Goal: Task Accomplishment & Management: Manage account settings

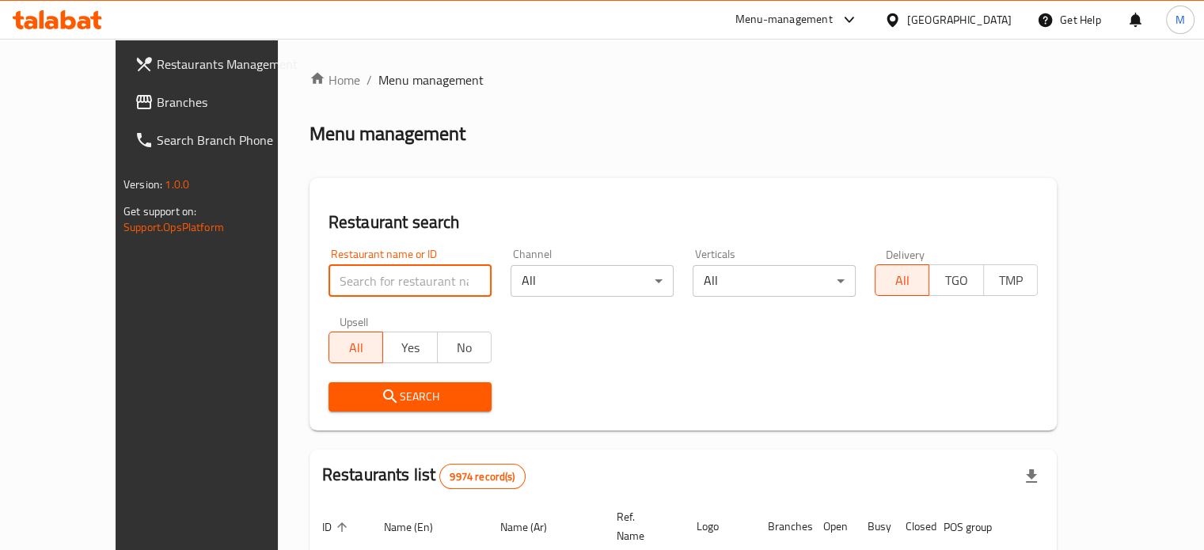
click at [409, 293] on input "search" at bounding box center [410, 281] width 163 height 32
type input "oh fudge"
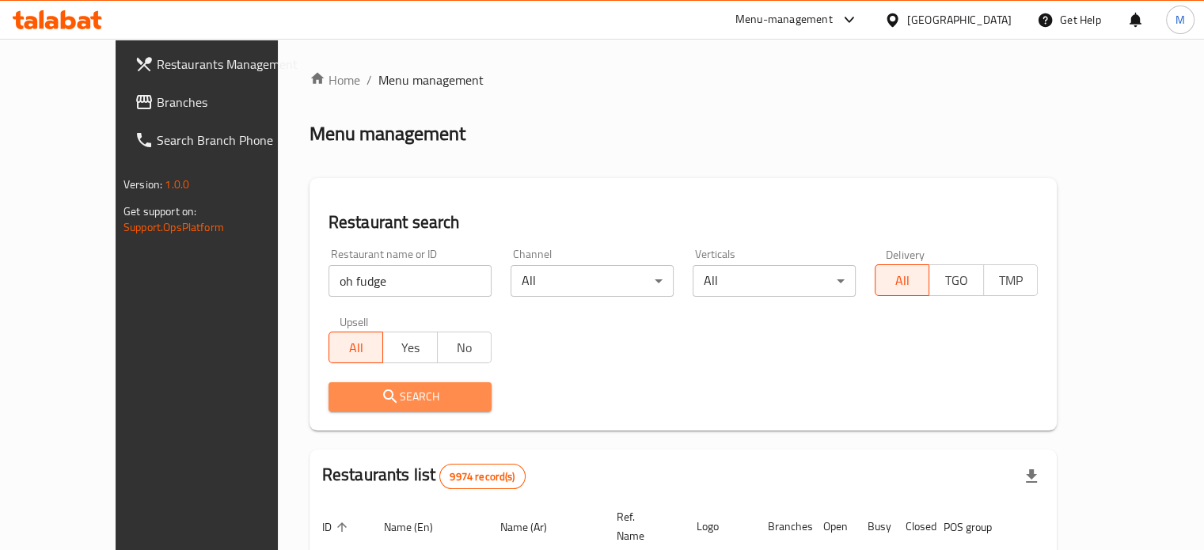
click at [379, 398] on span "Search" at bounding box center [410, 397] width 138 height 20
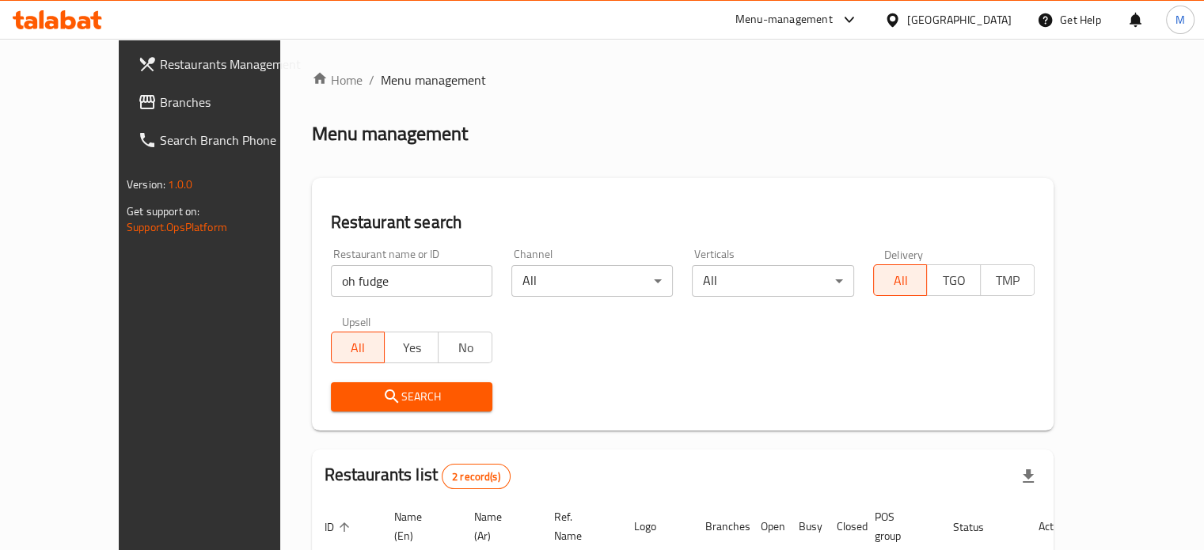
scroll to position [180, 0]
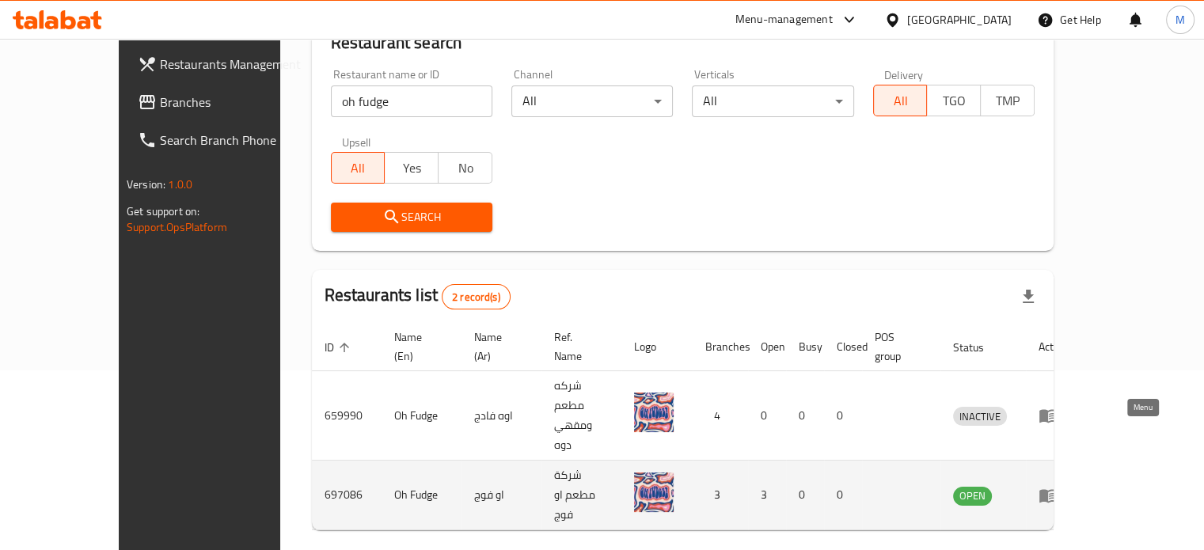
click at [1057, 489] on icon "enhanced table" at bounding box center [1048, 495] width 17 height 13
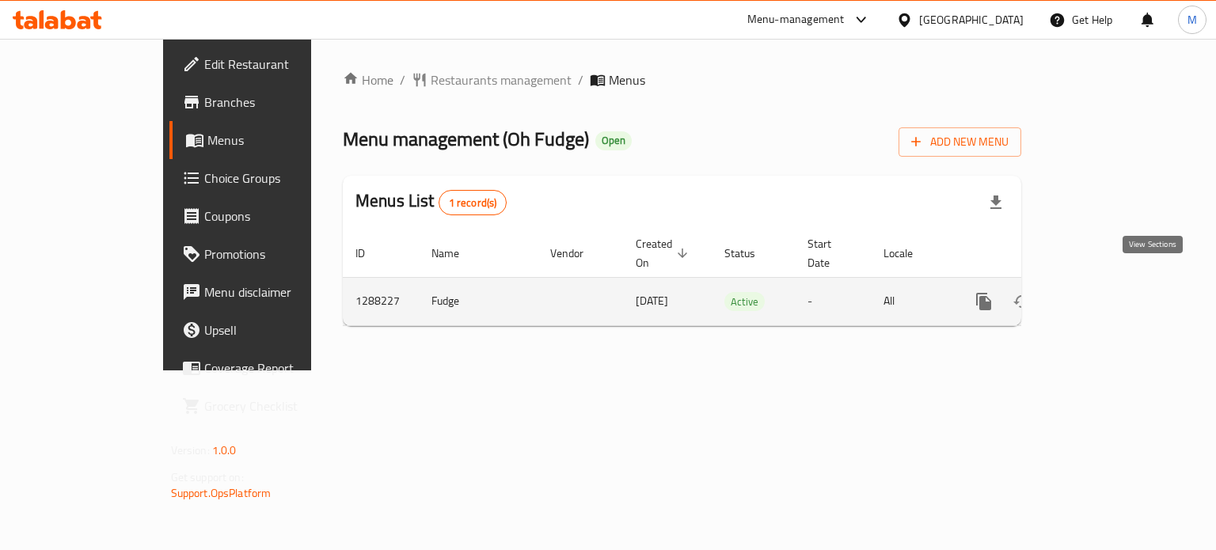
click at [1105, 295] on icon "enhanced table" at bounding box center [1098, 302] width 14 height 14
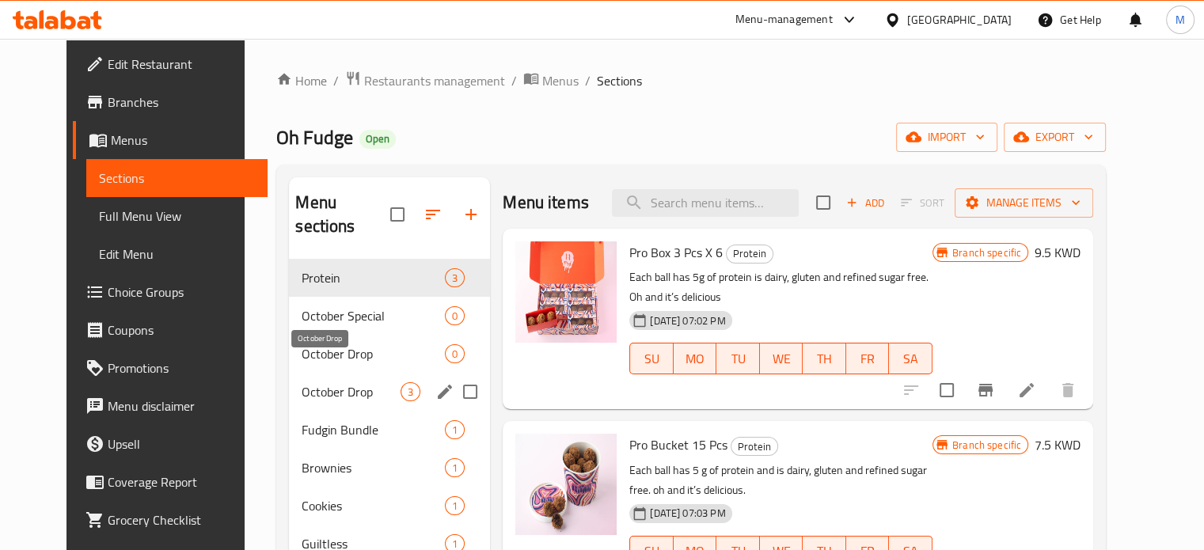
click at [323, 382] on span "October Drop" at bounding box center [351, 391] width 99 height 19
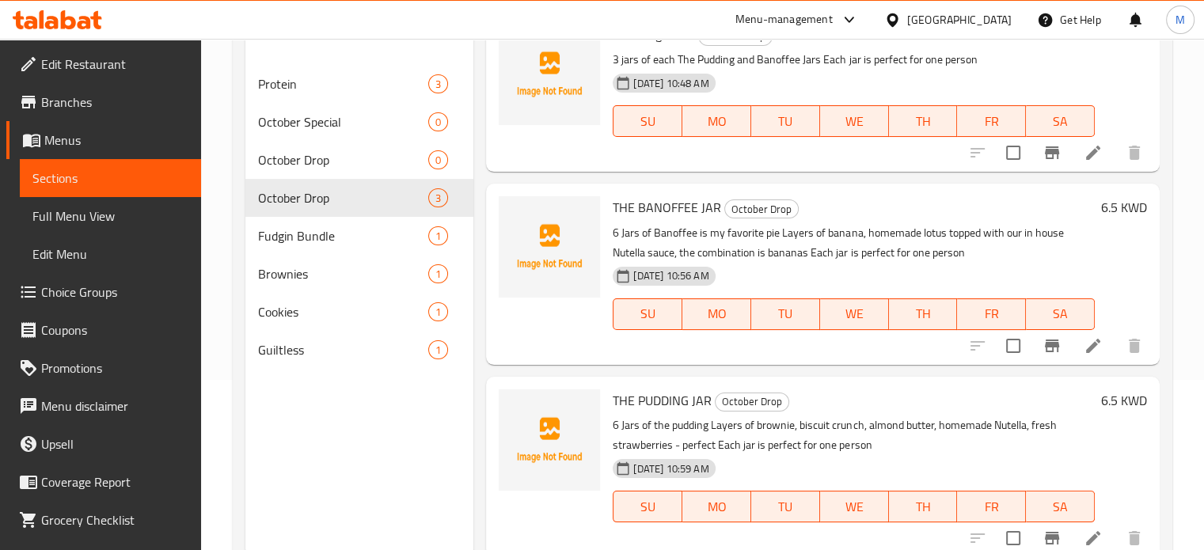
scroll to position [171, 0]
click at [528, 405] on icon "upload picture" at bounding box center [521, 410] width 16 height 14
